Goal: Information Seeking & Learning: Learn about a topic

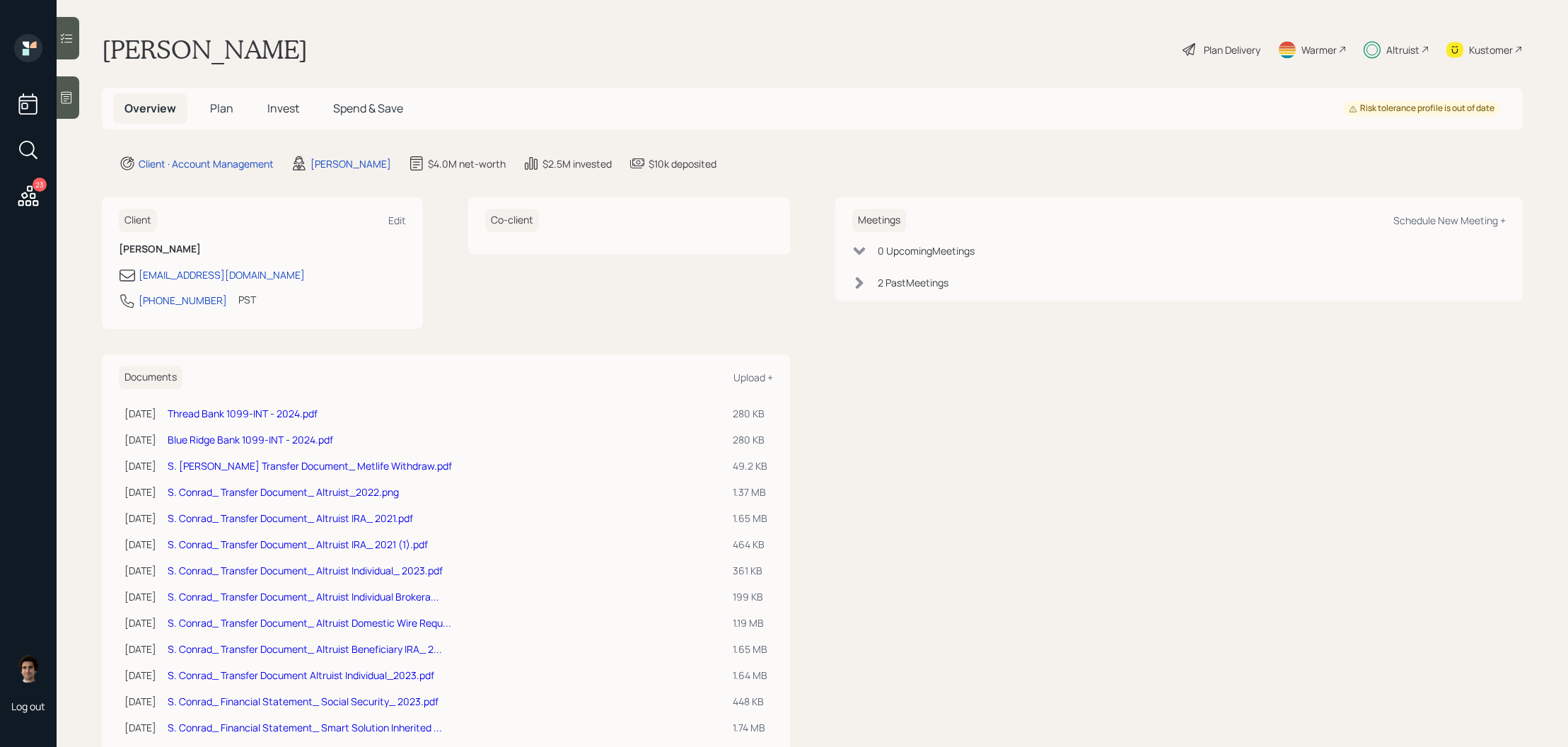
click at [365, 106] on span "Spend & Save" at bounding box center [369, 108] width 70 height 16
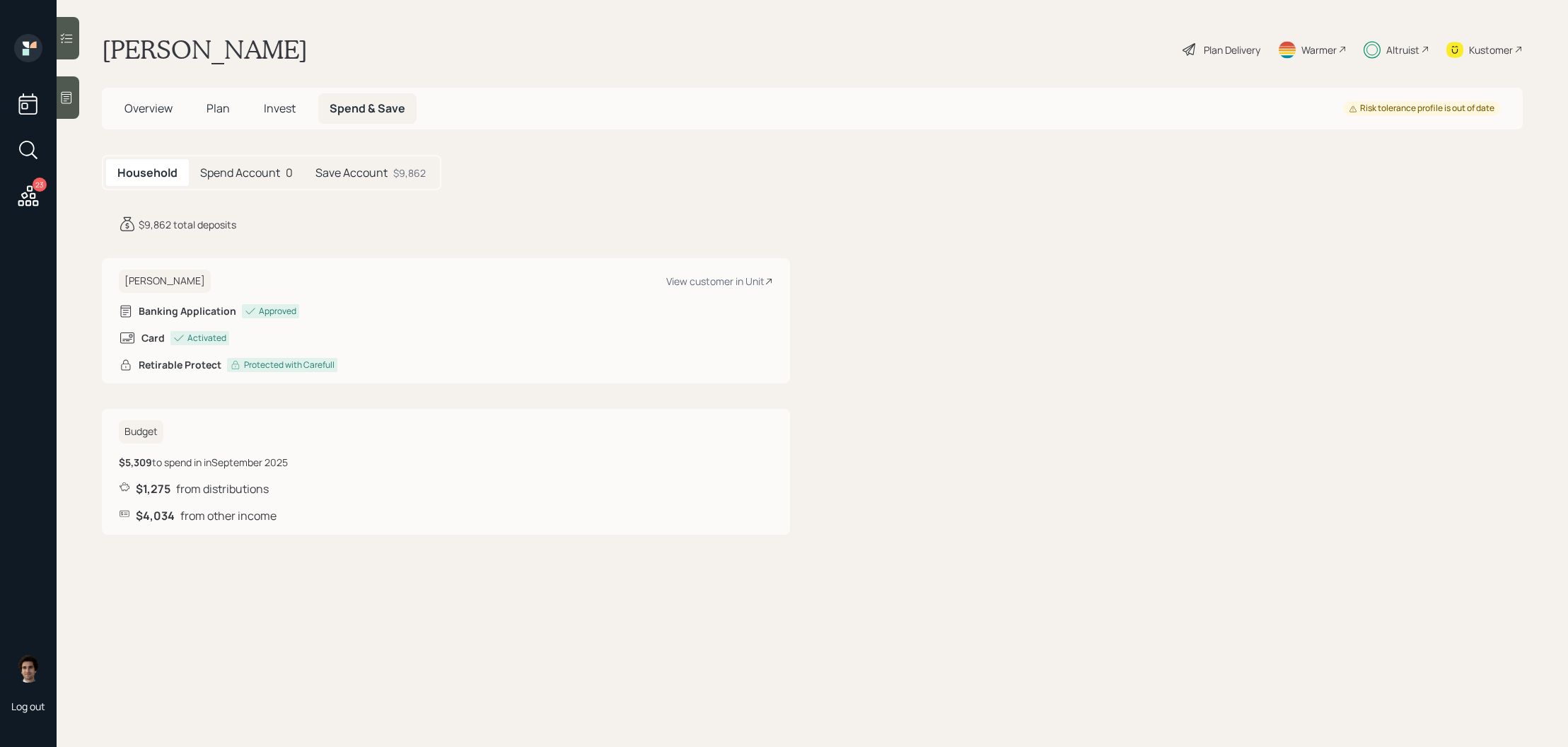
click at [349, 166] on h5 "Save Account" at bounding box center [351, 172] width 72 height 14
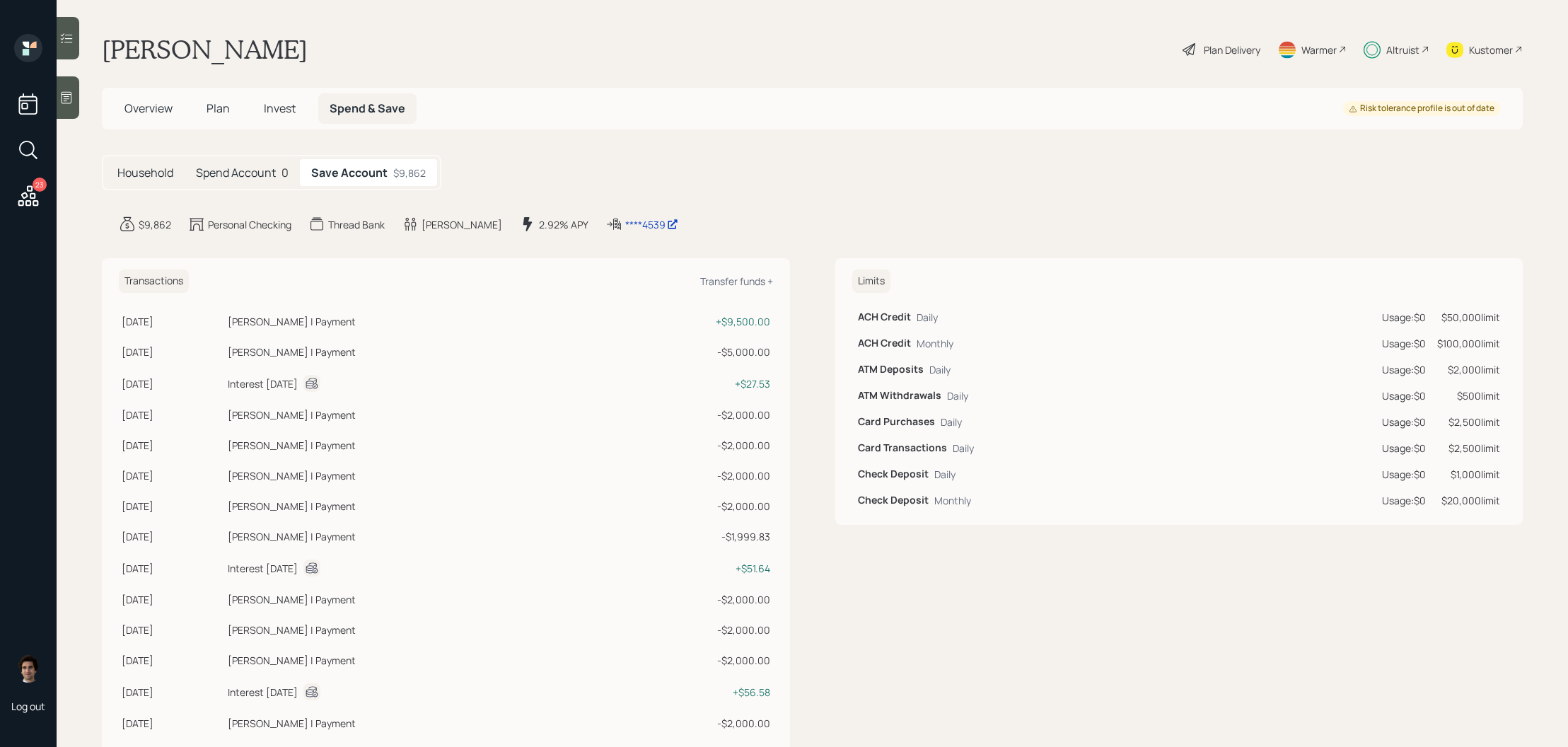
click at [250, 186] on div "Household Spend Account 0 Save Account $9,862" at bounding box center [271, 172] width 339 height 35
click at [250, 175] on h5 "Spend Account" at bounding box center [236, 172] width 80 height 14
